Goal: Task Accomplishment & Management: Manage account settings

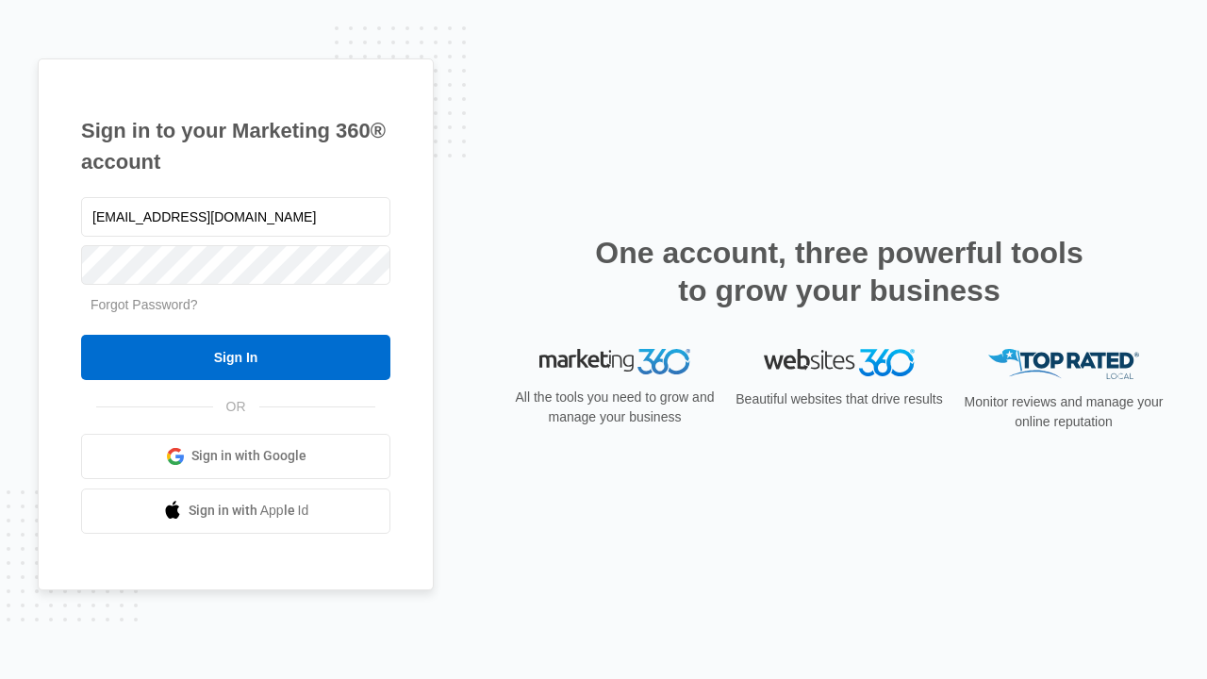
type input "dankie614@gmail.com"
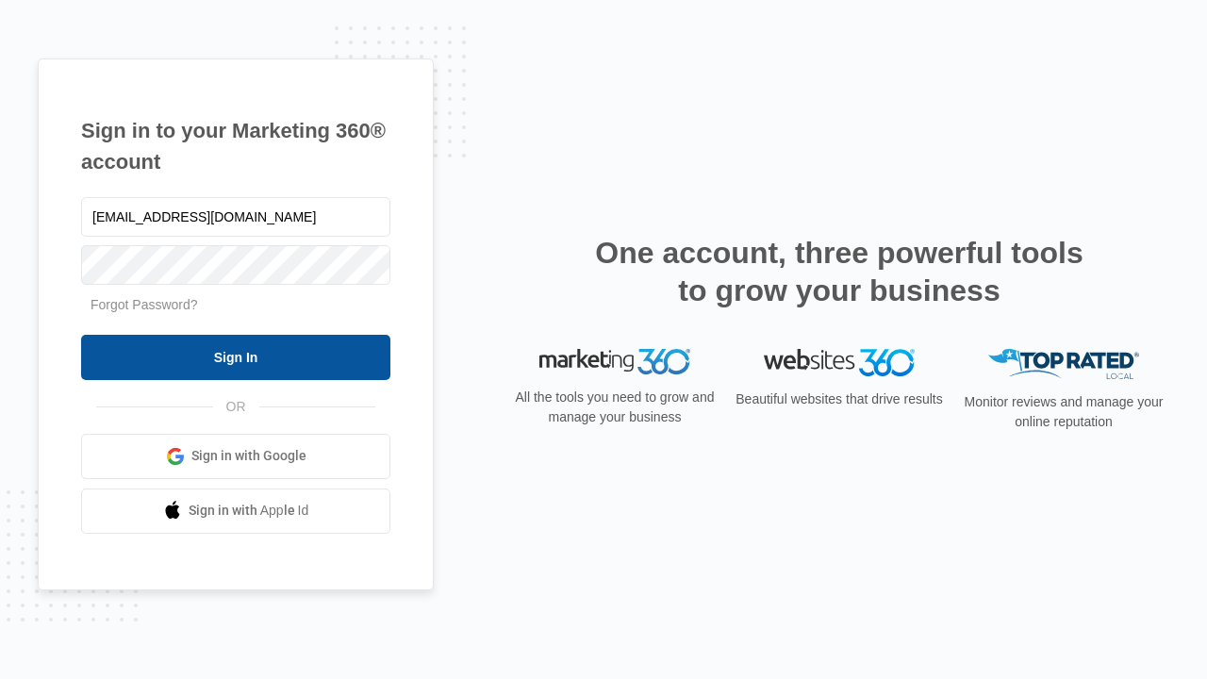
click at [236, 356] on input "Sign In" at bounding box center [235, 357] width 309 height 45
